Goal: Task Accomplishment & Management: Complete application form

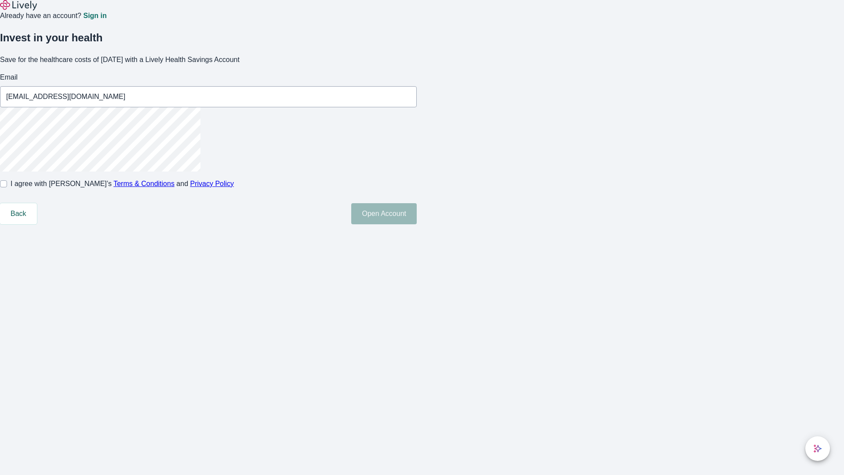
click at [7, 187] on input "I agree with Lively’s Terms & Conditions and Privacy Policy" at bounding box center [3, 183] width 7 height 7
checkbox input "true"
click at [417, 224] on button "Open Account" at bounding box center [384, 213] width 66 height 21
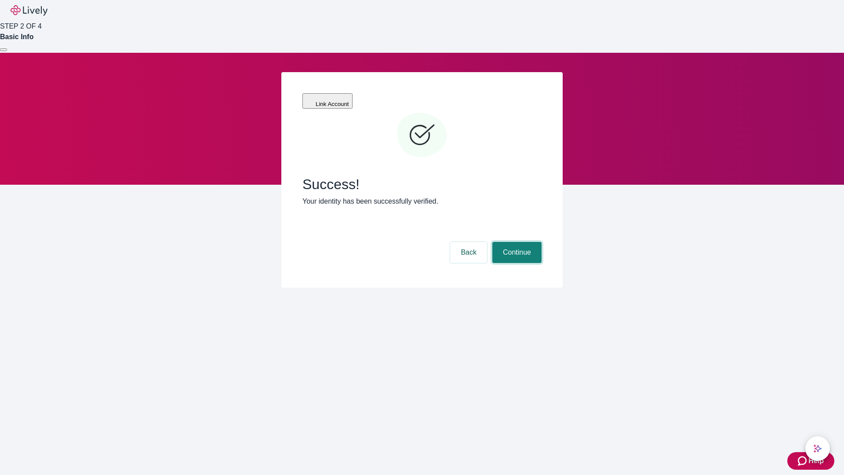
click at [516, 242] on button "Continue" at bounding box center [516, 252] width 49 height 21
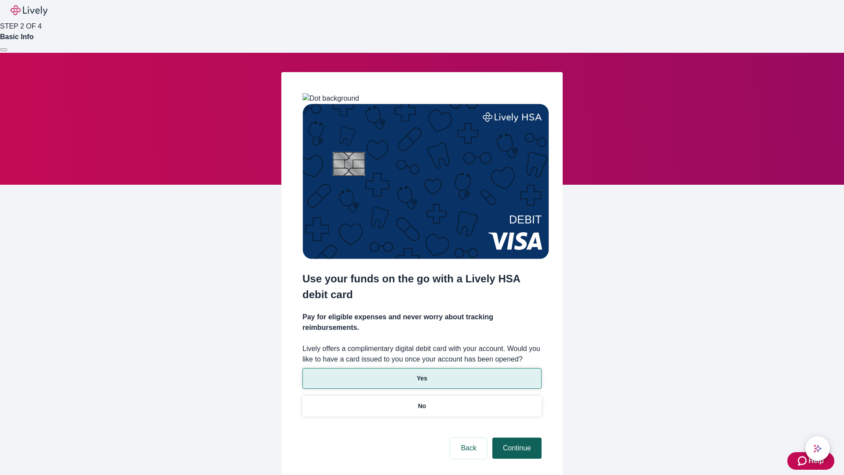
click at [422, 374] on p "Yes" at bounding box center [422, 378] width 11 height 9
click at [516, 437] on button "Continue" at bounding box center [516, 447] width 49 height 21
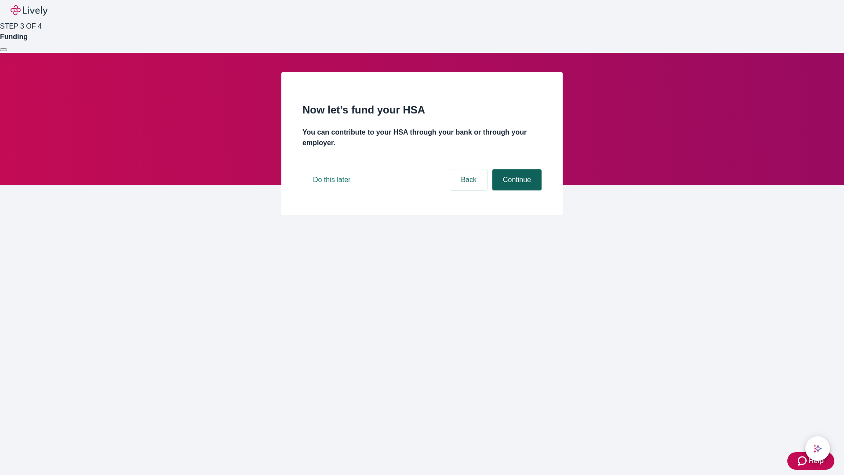
click at [516, 190] on button "Continue" at bounding box center [516, 179] width 49 height 21
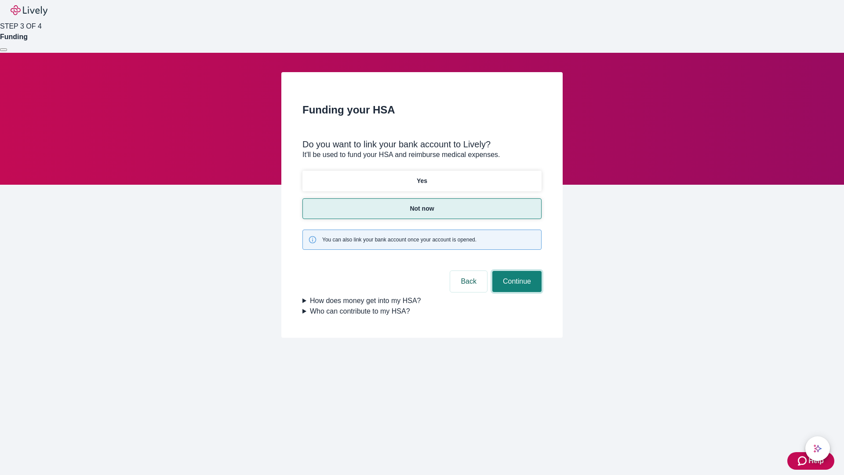
click at [516, 271] on button "Continue" at bounding box center [516, 281] width 49 height 21
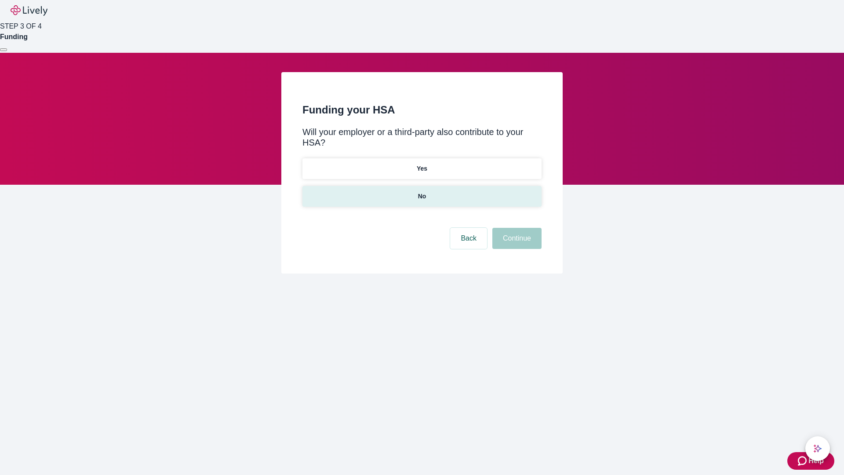
click at [422, 192] on p "No" at bounding box center [422, 196] width 8 height 9
click at [516, 228] on button "Continue" at bounding box center [516, 238] width 49 height 21
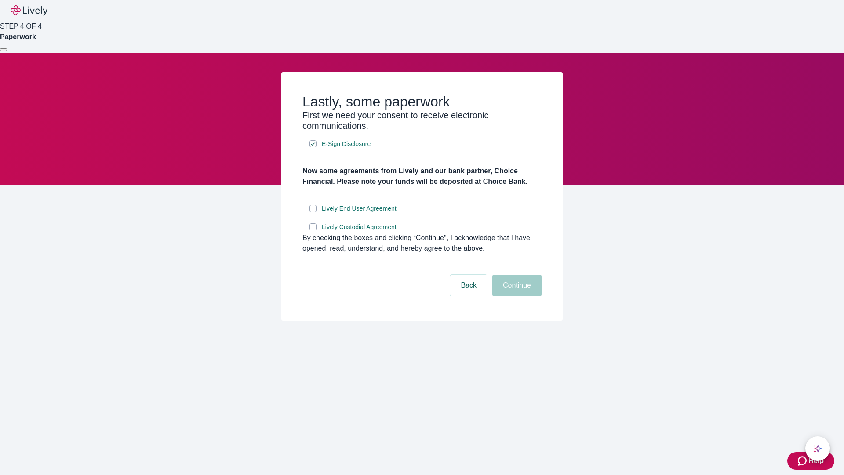
click at [313, 212] on input "Lively End User Agreement" at bounding box center [313, 208] width 7 height 7
checkbox input "true"
click at [313, 230] on input "Lively Custodial Agreement" at bounding box center [313, 226] width 7 height 7
checkbox input "true"
click at [516, 296] on button "Continue" at bounding box center [516, 285] width 49 height 21
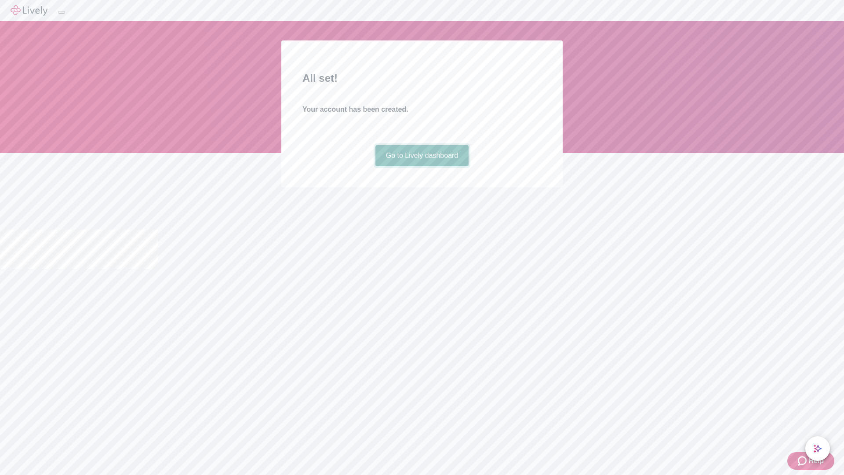
click at [422, 166] on link "Go to Lively dashboard" at bounding box center [422, 155] width 94 height 21
